Goal: Information Seeking & Learning: Learn about a topic

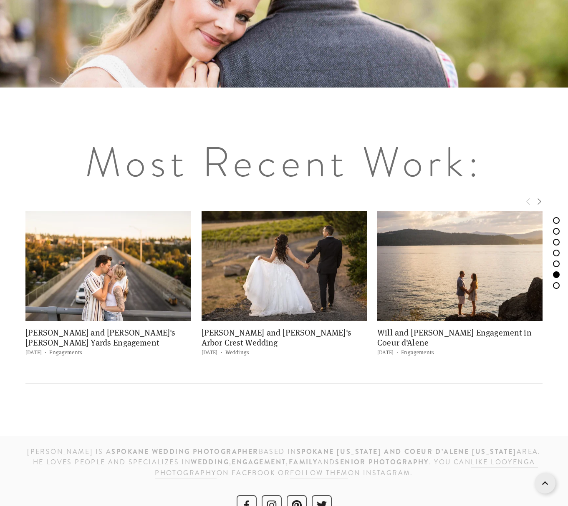
scroll to position [3202, 0]
click at [116, 239] on img at bounding box center [107, 266] width 165 height 110
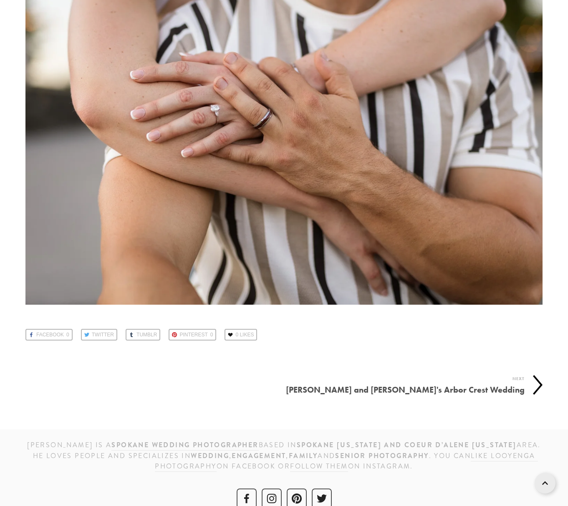
scroll to position [17805, 0]
click at [393, 384] on h4 "[PERSON_NAME] and [PERSON_NAME]'s Arbor Crest Wedding" at bounding box center [404, 390] width 241 height 13
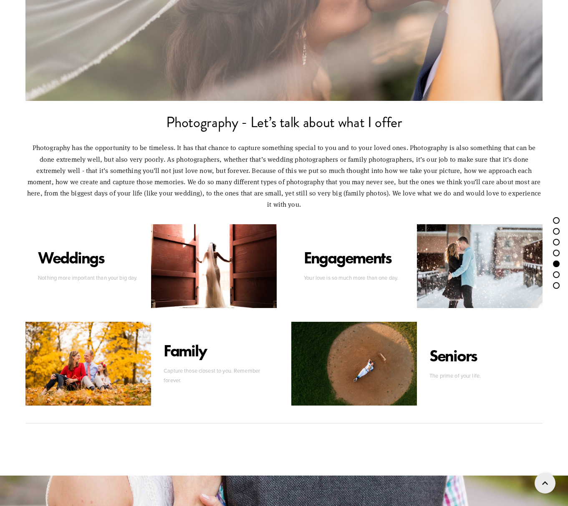
scroll to position [2463, 0]
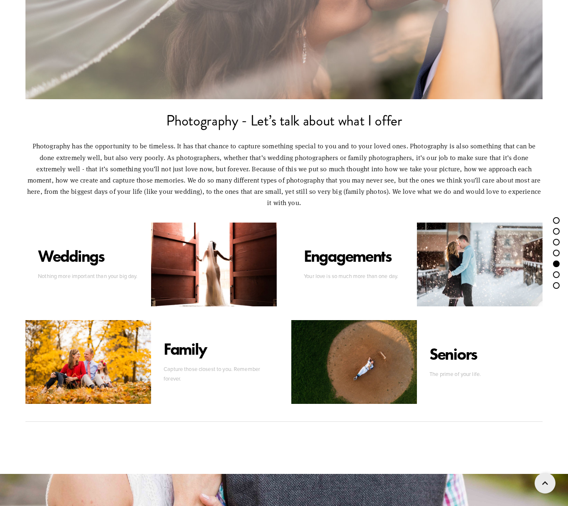
click at [187, 244] on div at bounding box center [214, 265] width 126 height 84
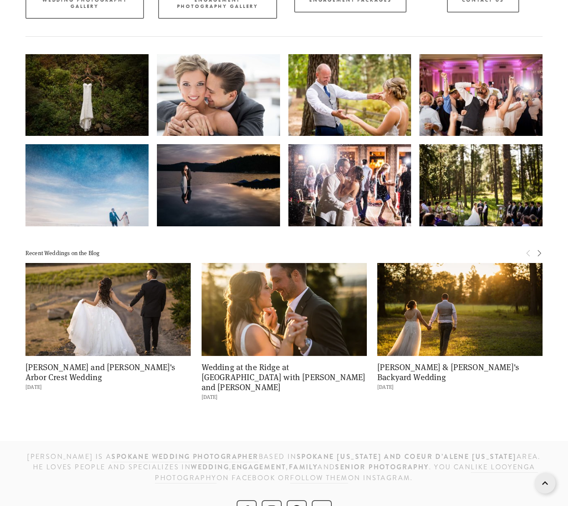
scroll to position [1388, 0]
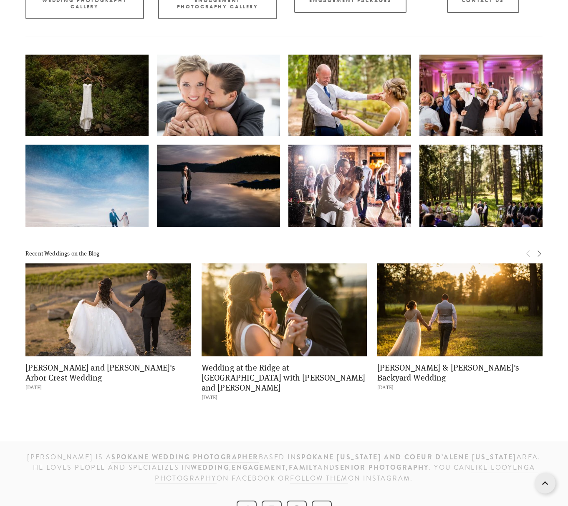
click at [299, 310] on img at bounding box center [283, 310] width 165 height 110
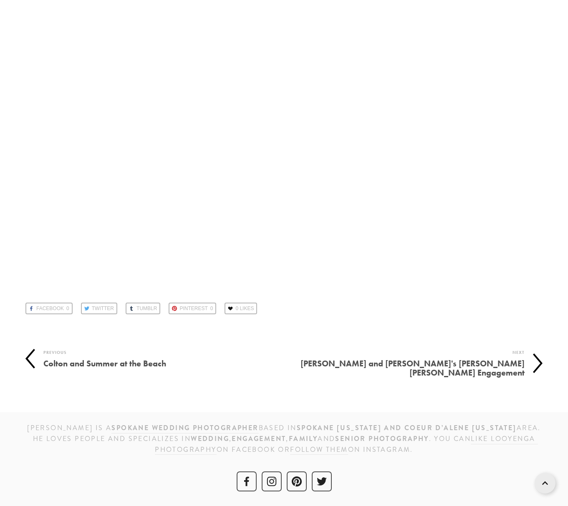
scroll to position [33332, 0]
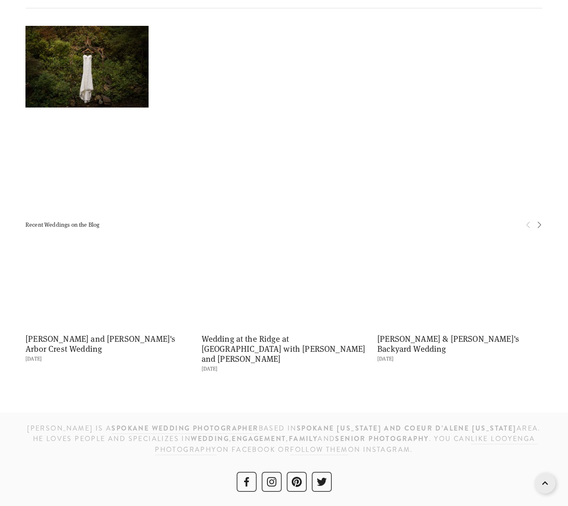
scroll to position [1295, 0]
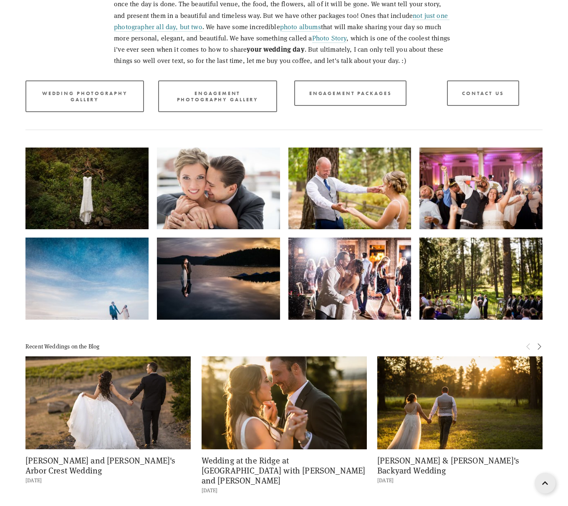
click at [393, 28] on p "Those three things makeup something incredible. Your wedding photos are the onl…" at bounding box center [284, 26] width 340 height 79
